Goal: Information Seeking & Learning: Learn about a topic

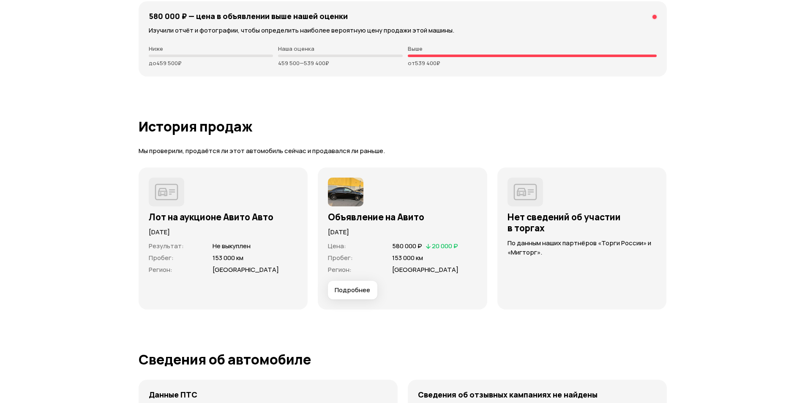
scroll to position [2238, 0]
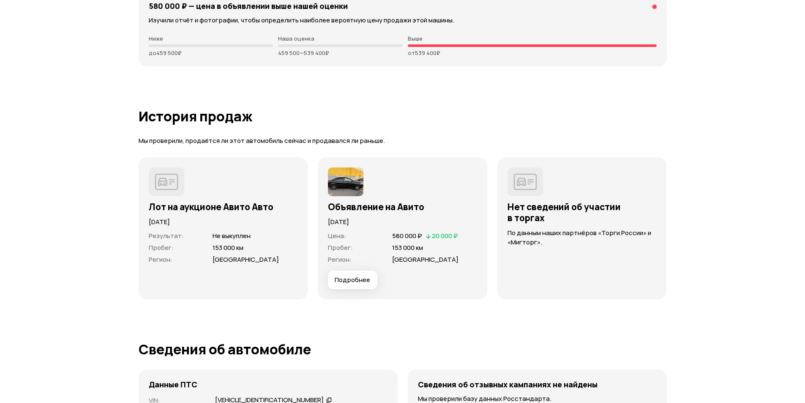
click at [368, 281] on span "Подробнее" at bounding box center [352, 279] width 35 height 8
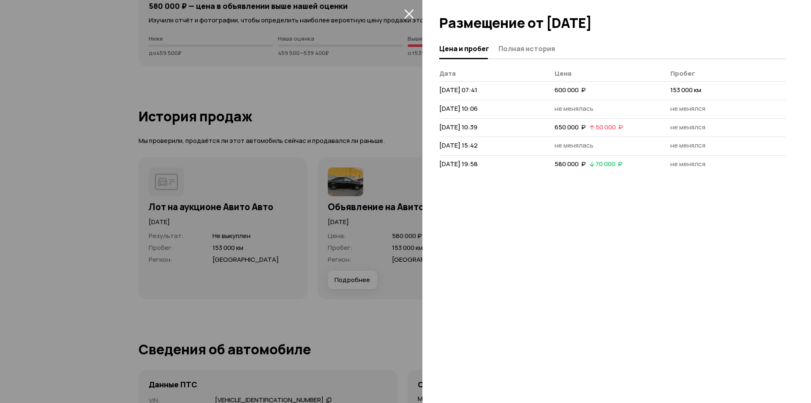
click at [406, 12] on icon "закрыть" at bounding box center [409, 14] width 10 height 10
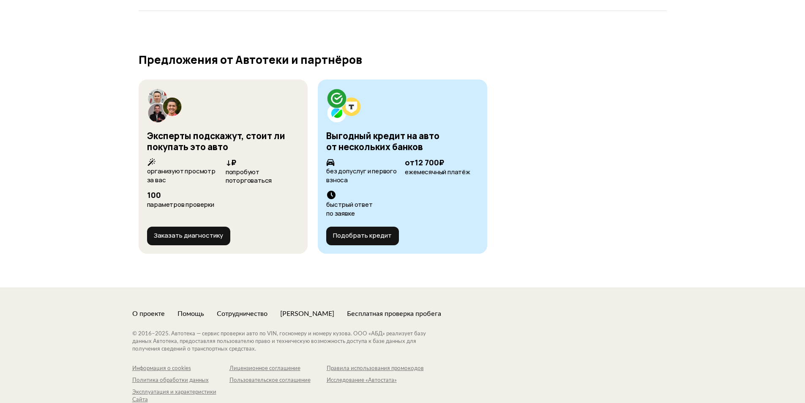
scroll to position [2999, 0]
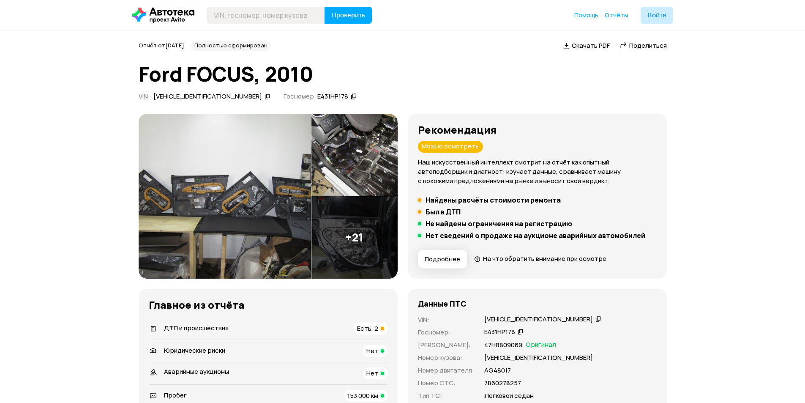
click at [450, 144] on div "Можно осмотреть" at bounding box center [450, 147] width 65 height 12
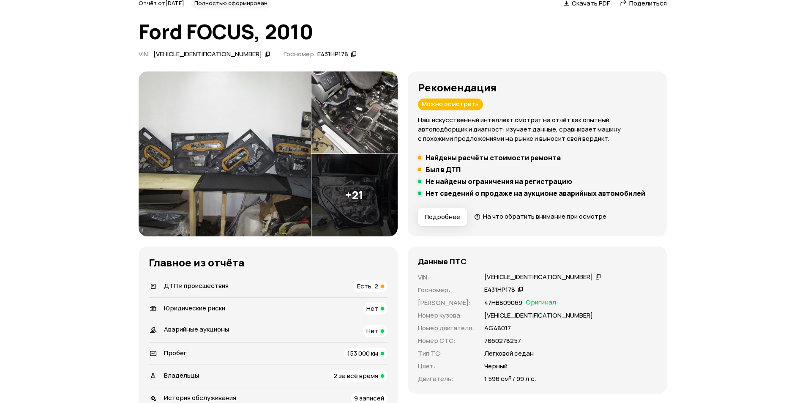
click at [449, 218] on span "Подробнее" at bounding box center [441, 216] width 35 height 8
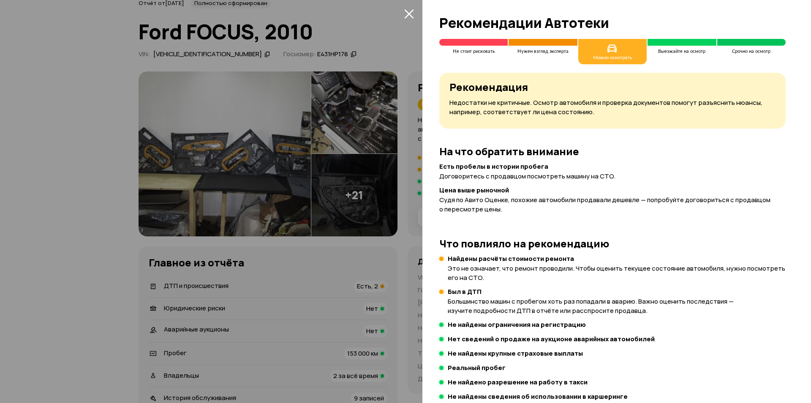
click at [408, 12] on icon "закрыть" at bounding box center [409, 14] width 10 height 10
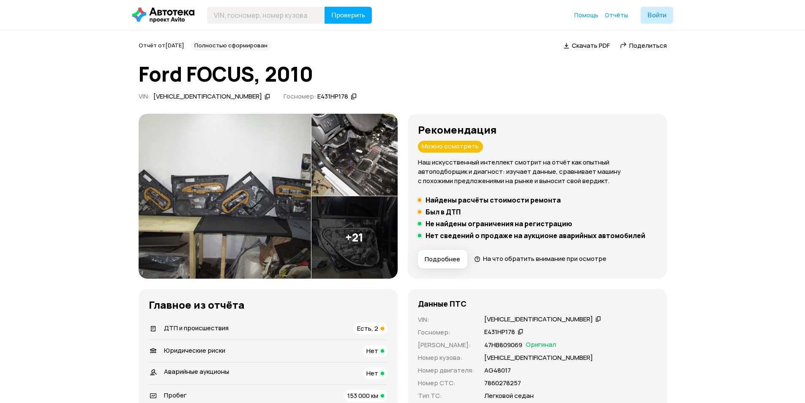
click at [251, 199] on img at bounding box center [225, 196] width 172 height 165
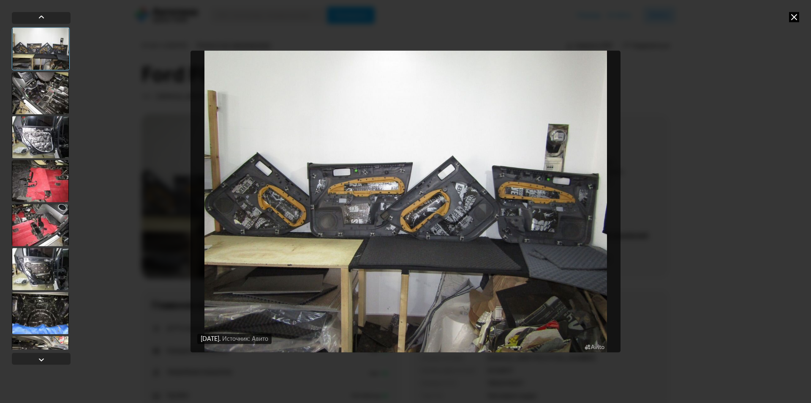
click at [37, 141] on div at bounding box center [40, 137] width 57 height 42
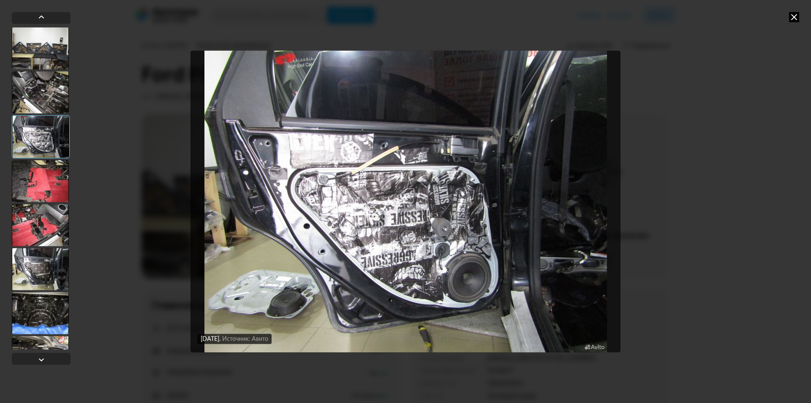
click at [41, 171] on div at bounding box center [40, 181] width 57 height 42
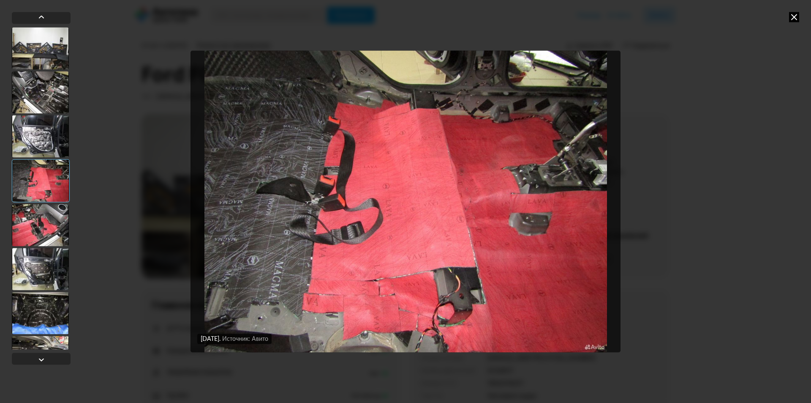
click at [49, 219] on div at bounding box center [40, 225] width 57 height 42
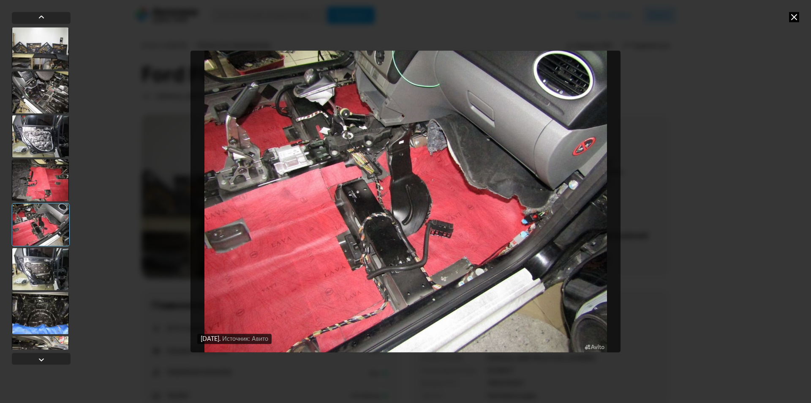
click at [54, 258] on div at bounding box center [40, 269] width 57 height 42
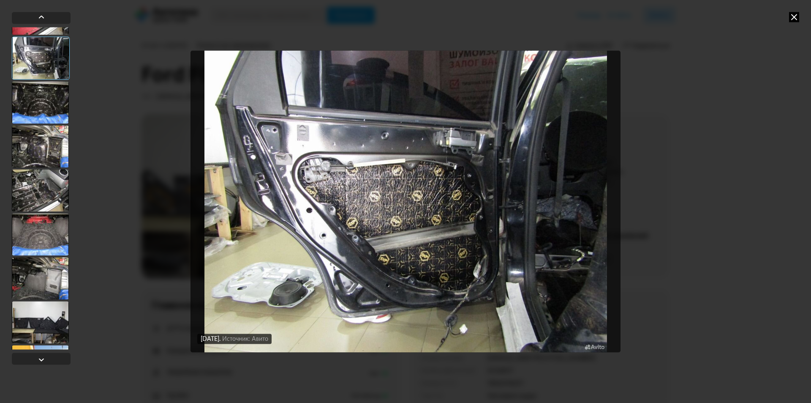
scroll to position [211, 0]
click at [37, 180] on div at bounding box center [40, 189] width 57 height 42
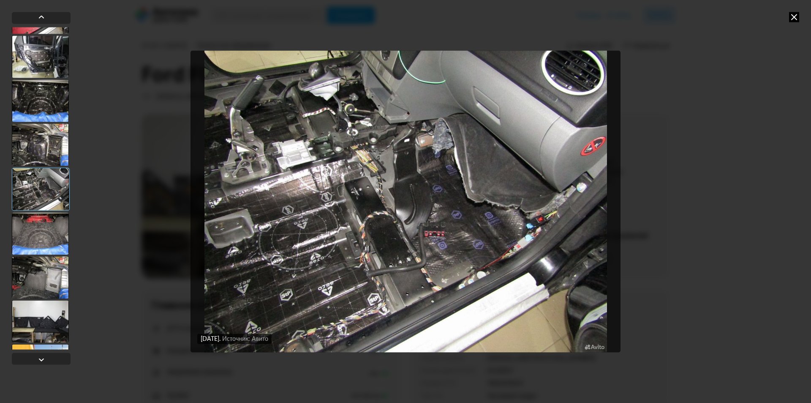
click at [42, 145] on div at bounding box center [40, 144] width 57 height 42
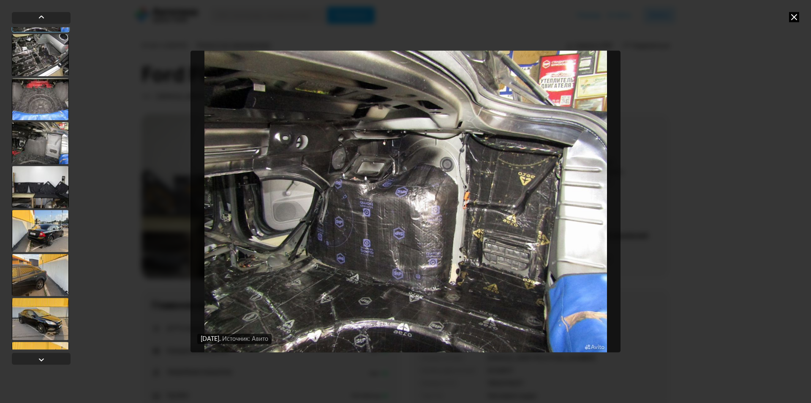
scroll to position [380, 0]
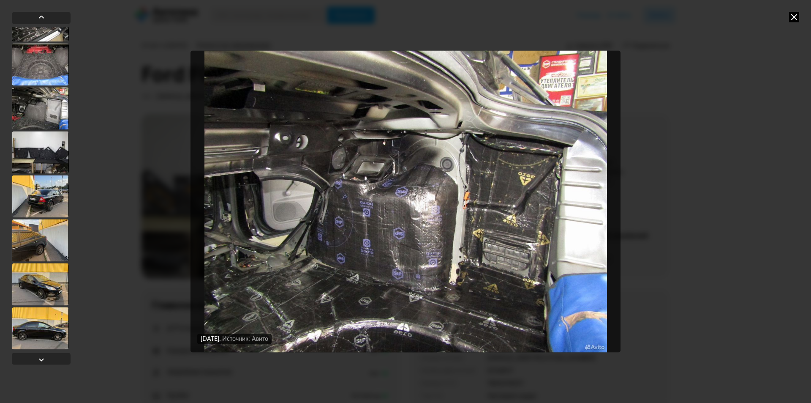
click at [42, 196] on div at bounding box center [40, 196] width 57 height 42
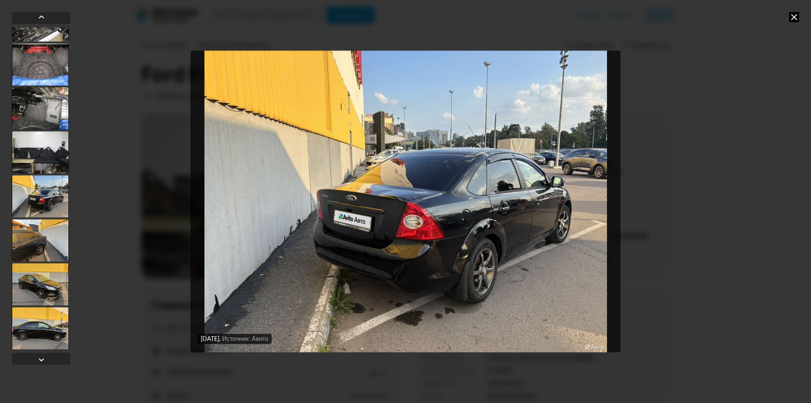
scroll to position [379, 0]
click at [46, 160] on div at bounding box center [40, 152] width 57 height 42
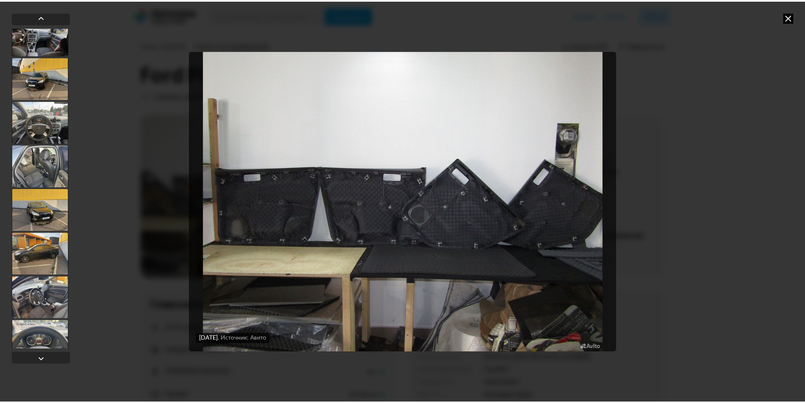
scroll to position [733, 0]
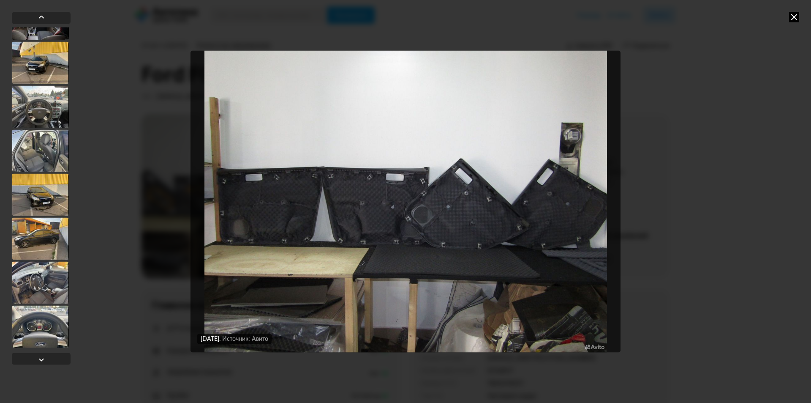
click at [793, 17] on icon at bounding box center [794, 17] width 10 height 10
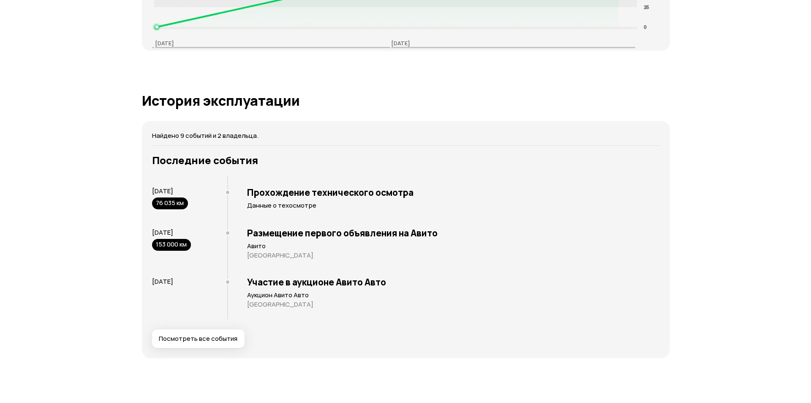
scroll to position [1605, 0]
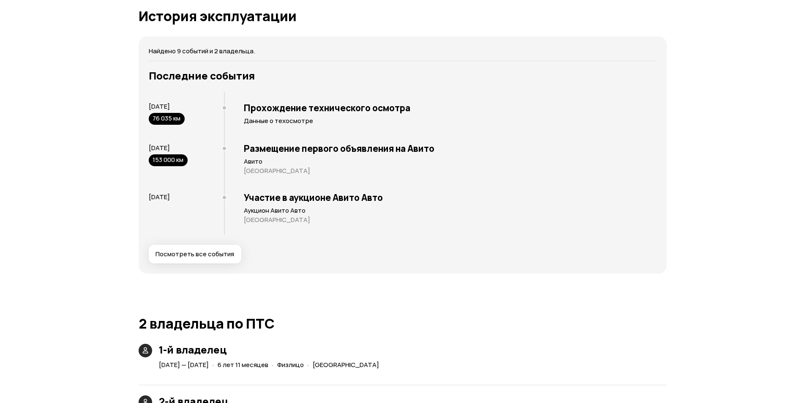
click at [232, 251] on button "Посмотреть все события" at bounding box center [195, 254] width 92 height 19
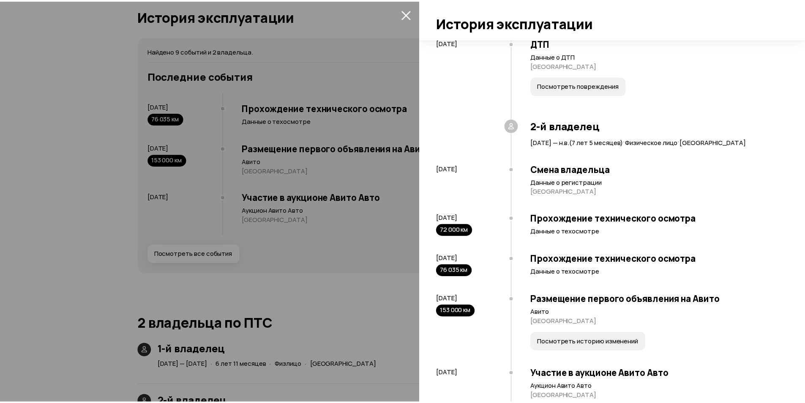
scroll to position [278, 0]
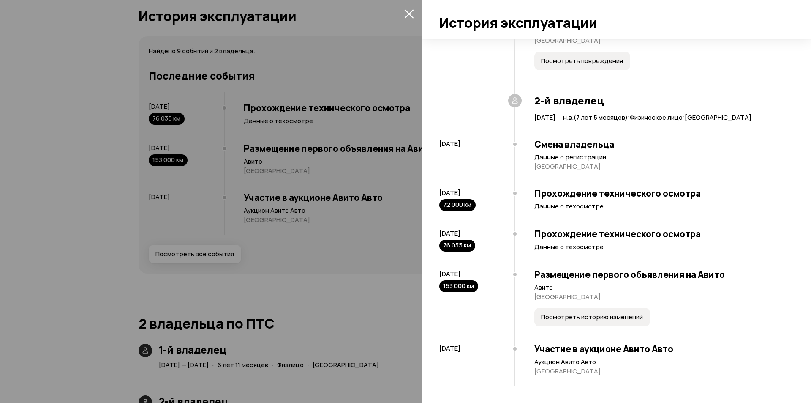
click at [354, 237] on div at bounding box center [405, 201] width 811 height 403
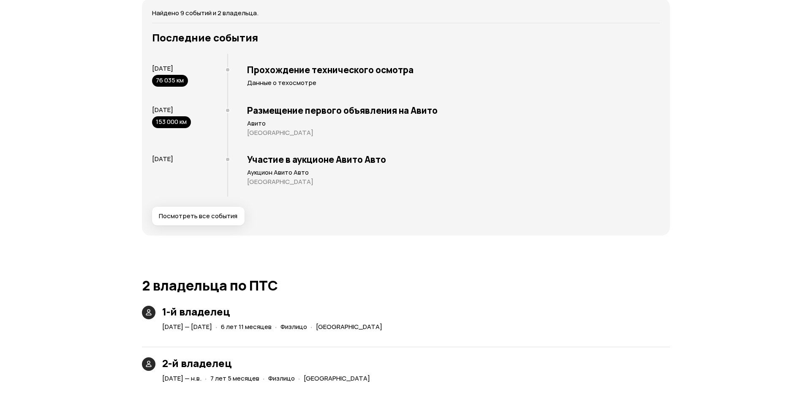
scroll to position [1635, 0]
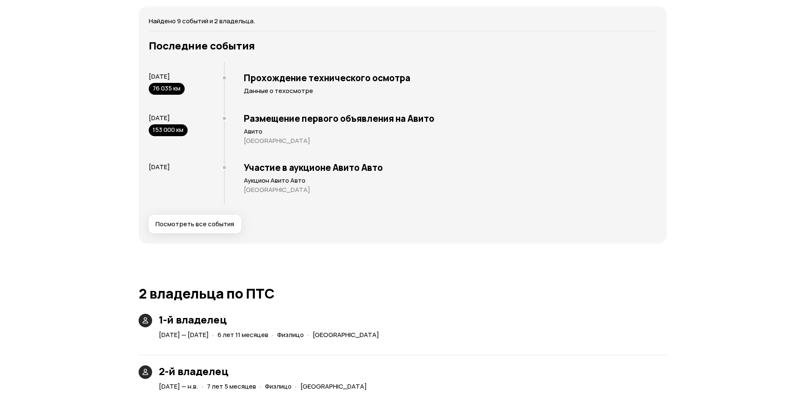
click at [212, 223] on span "Посмотреть все события" at bounding box center [194, 224] width 79 height 8
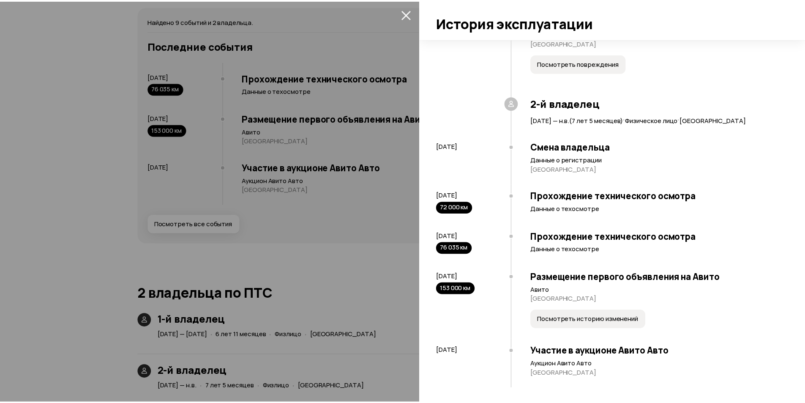
scroll to position [278, 0]
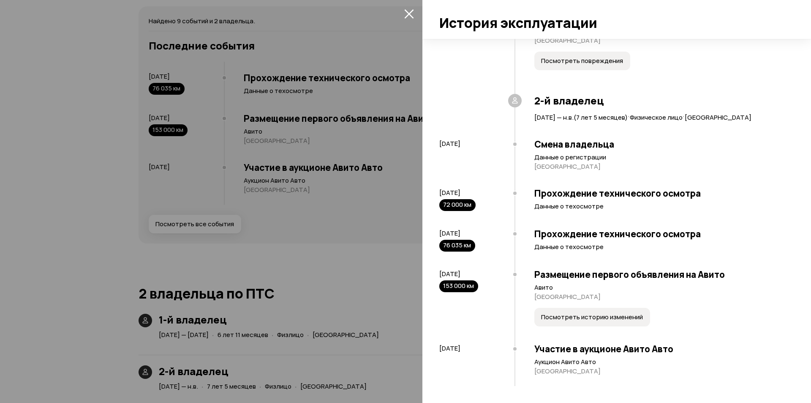
click at [408, 12] on icon "закрыть" at bounding box center [409, 14] width 10 height 10
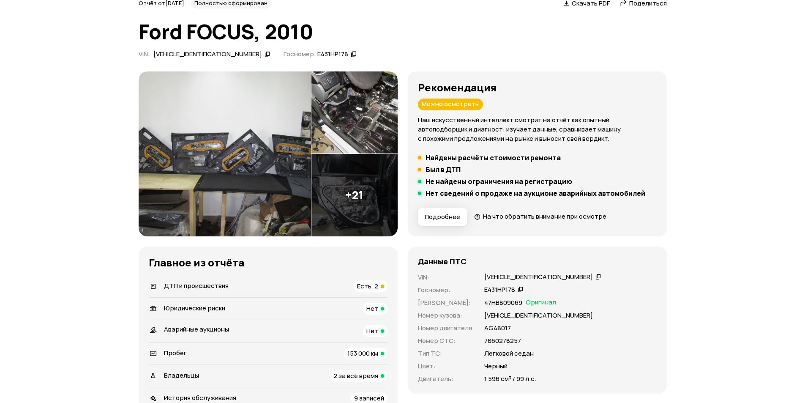
scroll to position [0, 0]
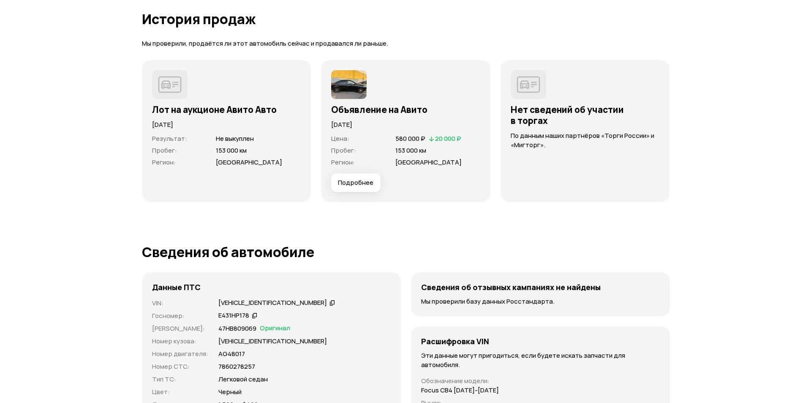
scroll to position [2365, 0]
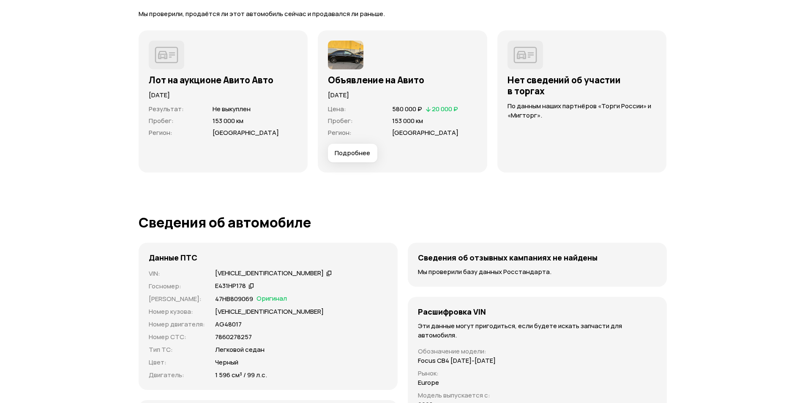
click at [354, 152] on span "Подробнее" at bounding box center [352, 153] width 35 height 8
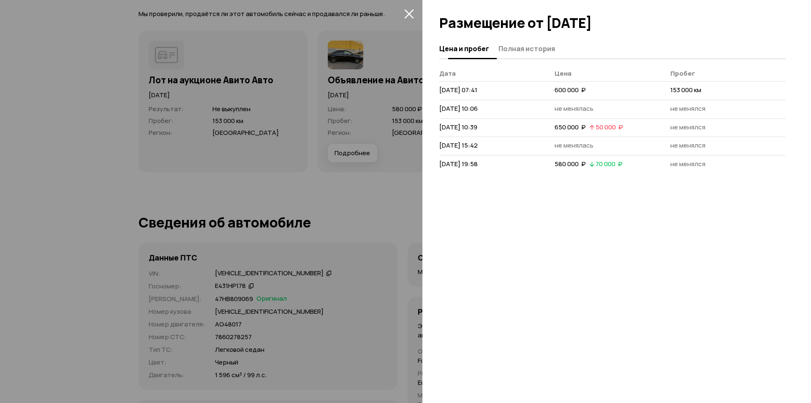
click at [521, 49] on span "Полная история" at bounding box center [526, 48] width 57 height 8
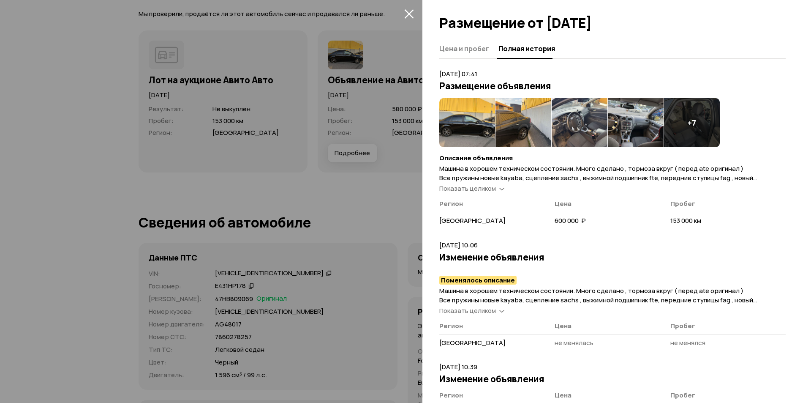
click at [483, 310] on span "Показать целиком" at bounding box center [467, 310] width 57 height 9
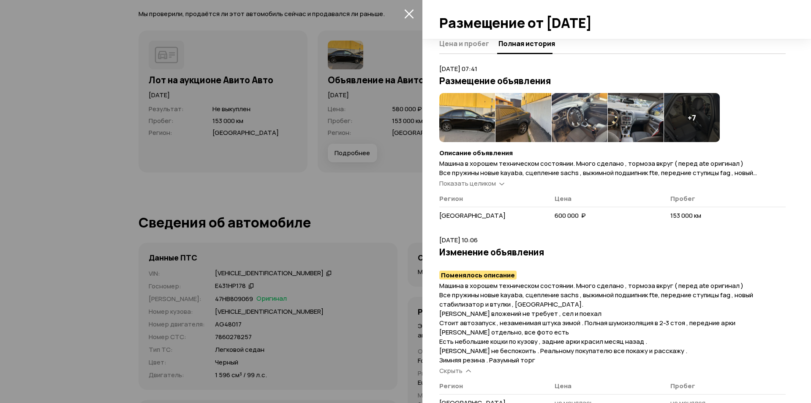
scroll to position [0, 0]
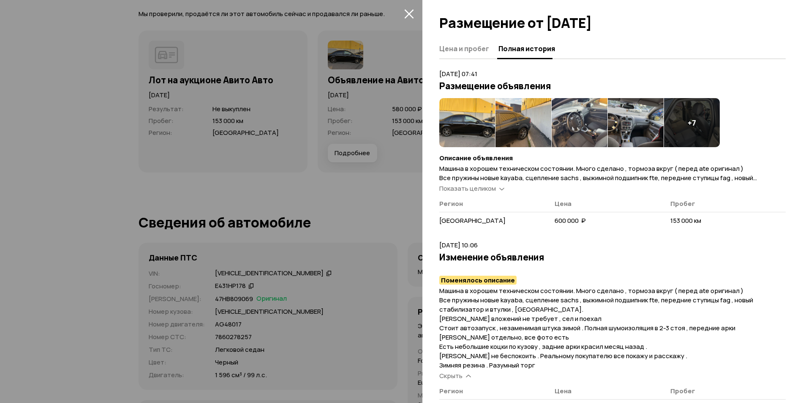
click at [497, 187] on div "Показать целиком" at bounding box center [472, 188] width 68 height 9
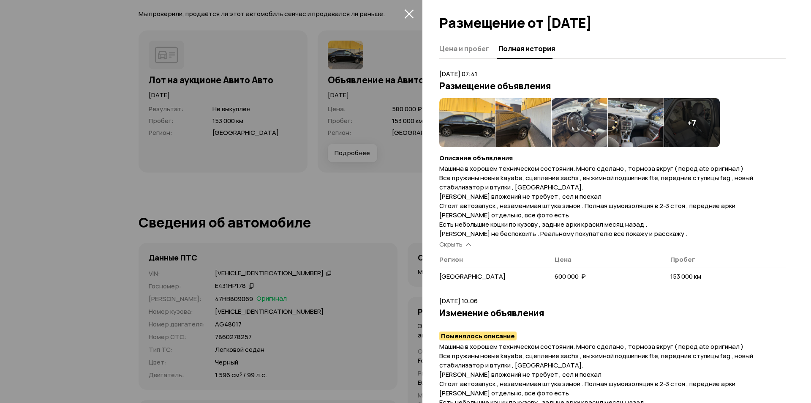
click at [408, 14] on icon "закрыть" at bounding box center [409, 14] width 10 height 10
